Goal: Check status: Check status

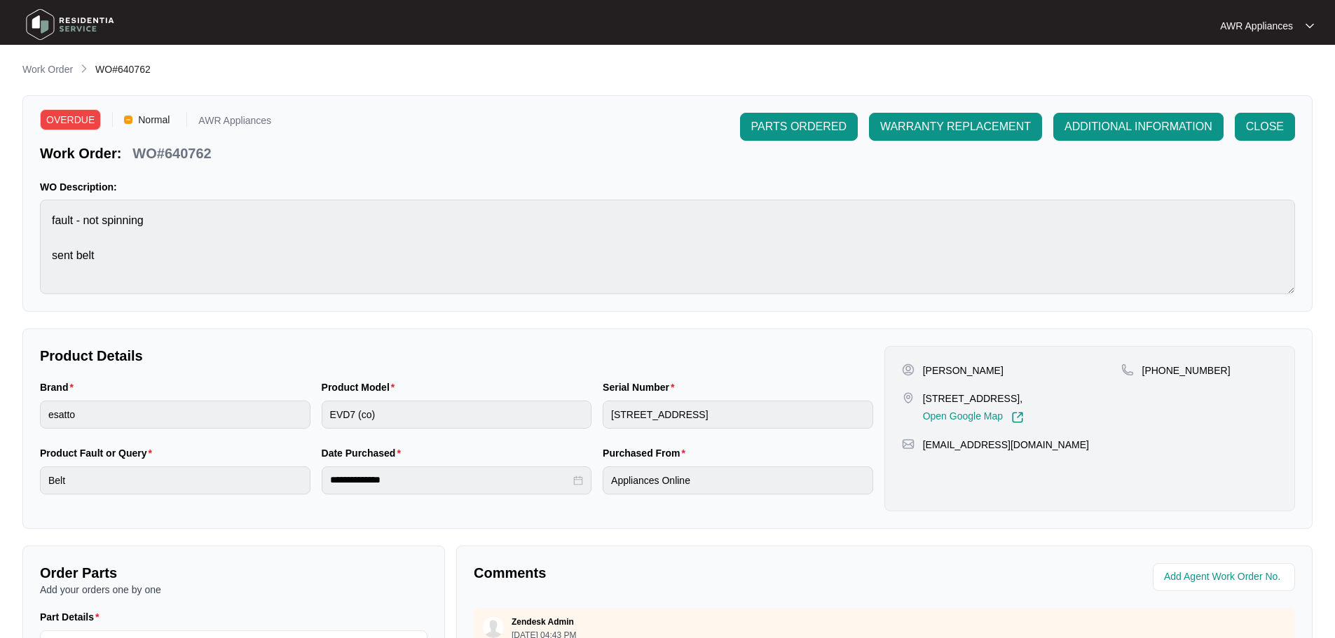
scroll to position [291, 0]
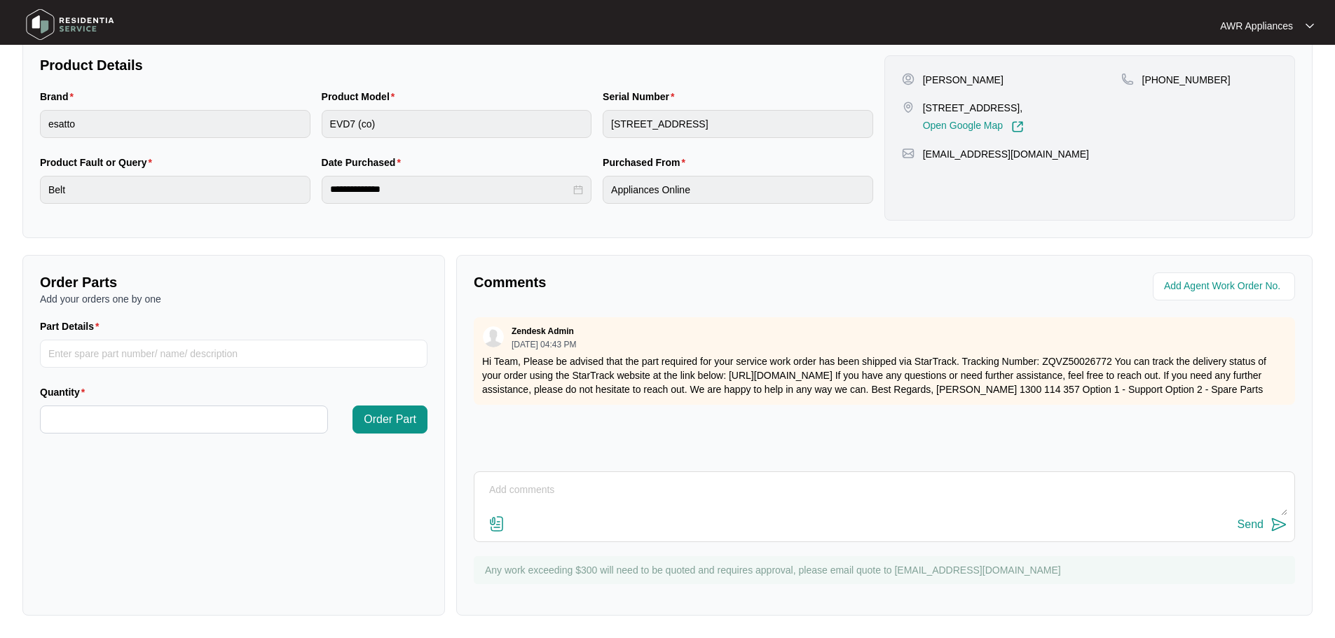
click at [36, 14] on img at bounding box center [70, 25] width 98 height 42
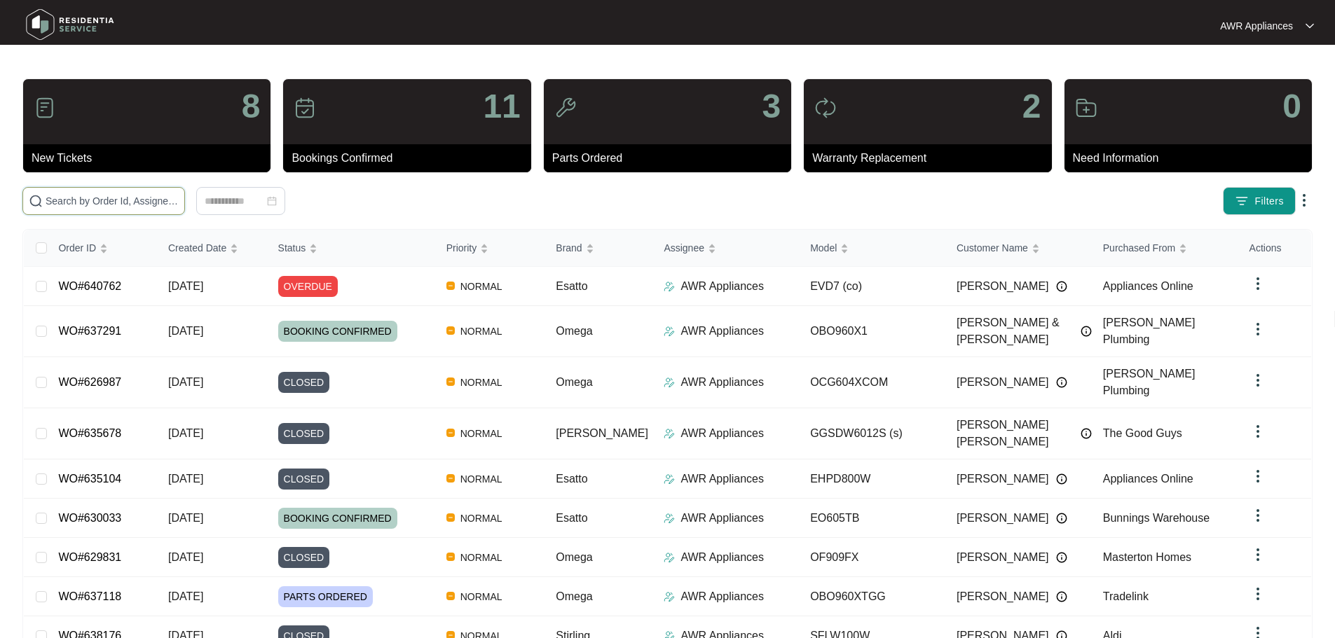
drag, startPoint x: 116, startPoint y: 210, endPoint x: 67, endPoint y: 201, distance: 49.9
click at [67, 201] on input "text" at bounding box center [112, 200] width 133 height 15
paste input "630033"
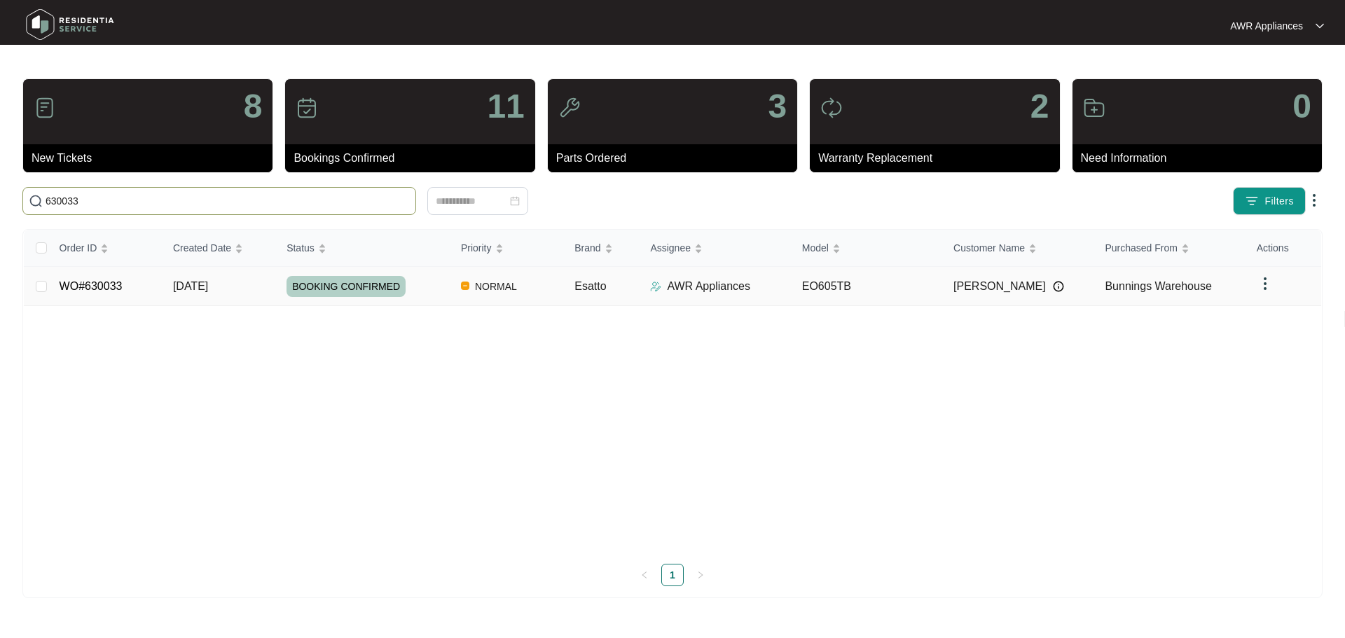
type input "630033"
click at [251, 291] on td "[DATE]" at bounding box center [218, 286] width 113 height 39
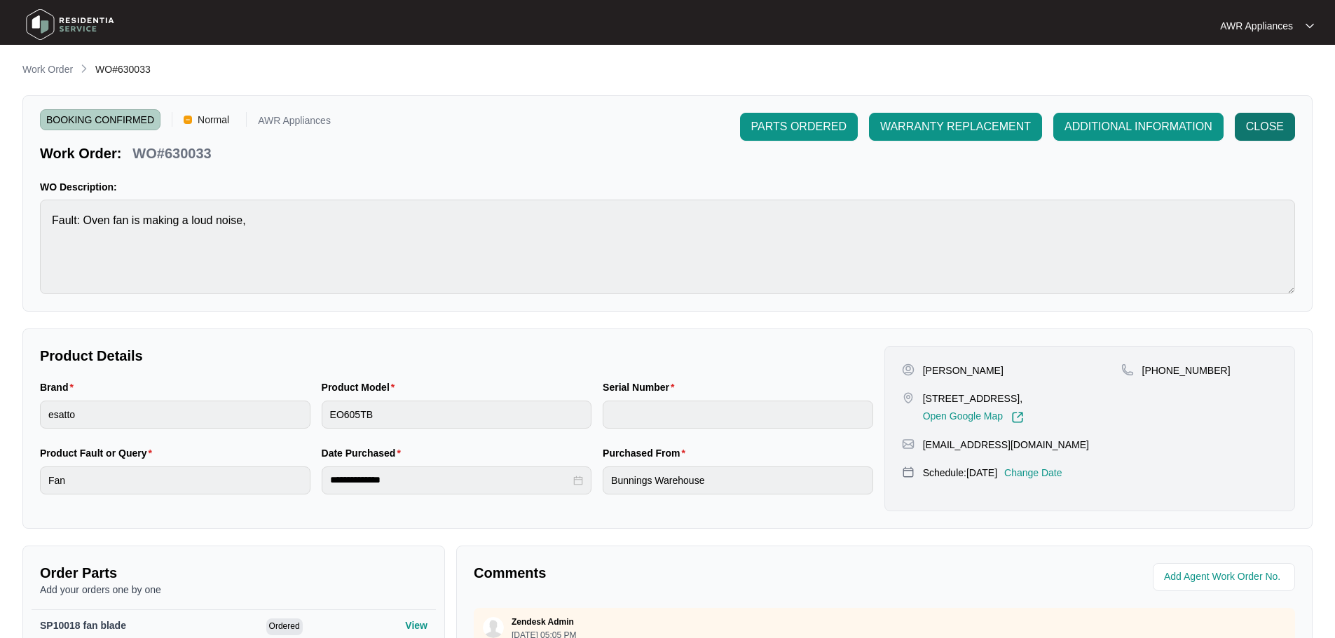
click at [1264, 122] on span "CLOSE" at bounding box center [1265, 126] width 38 height 17
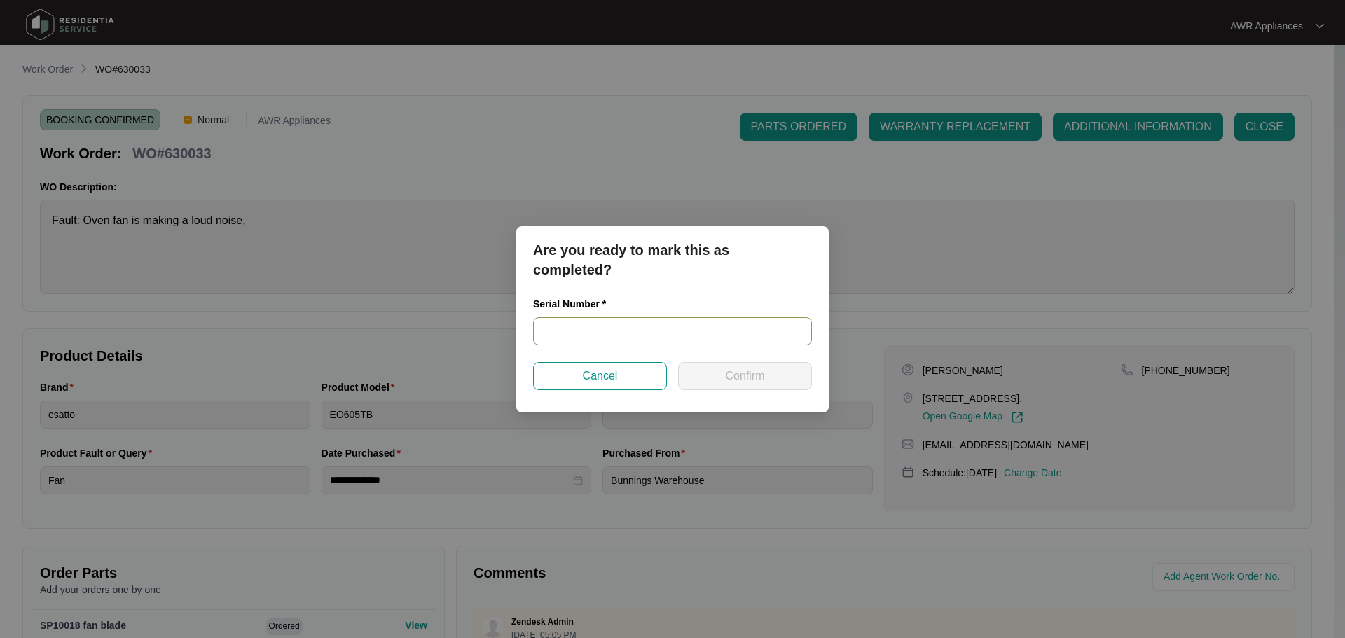
paste input "540K715990137244600117"
type input "540K715990137244600117"
click at [743, 376] on span "Confirm" at bounding box center [744, 376] width 39 height 17
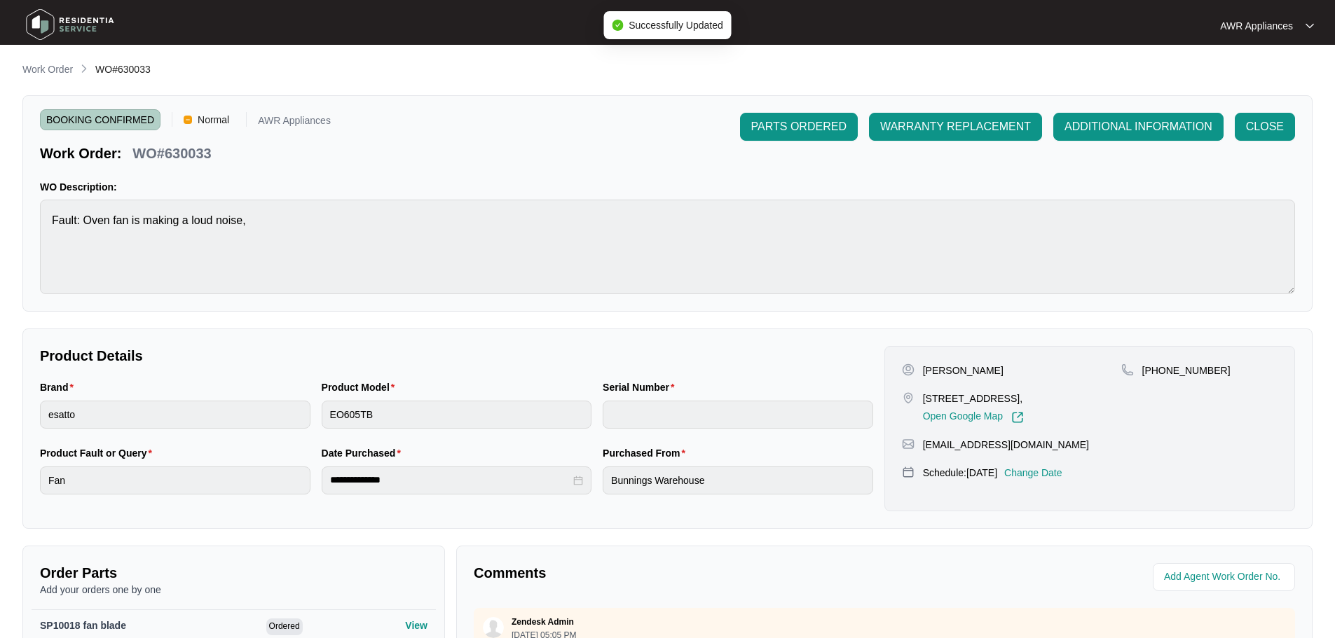
type input "540K715990137244600117"
